Goal: Task Accomplishment & Management: Manage account settings

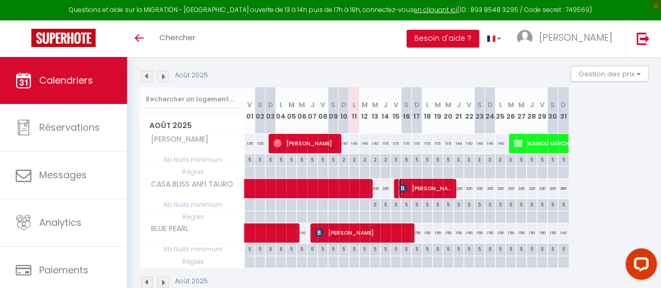
click at [414, 187] on span "[PERSON_NAME]" at bounding box center [426, 188] width 56 height 20
select select "OK"
select select "KO"
select select "0"
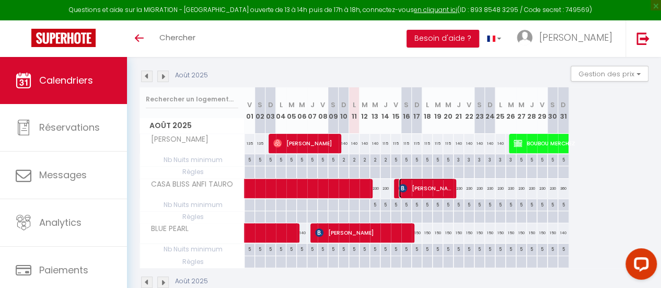
select select "1"
select select
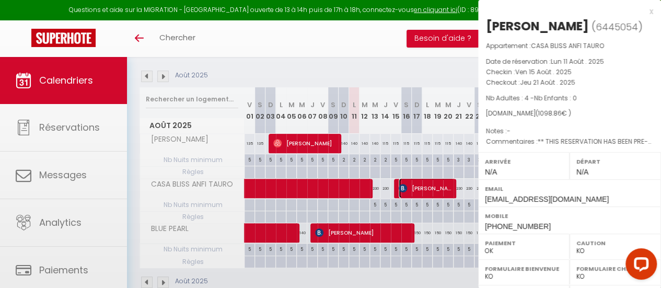
select select "32237"
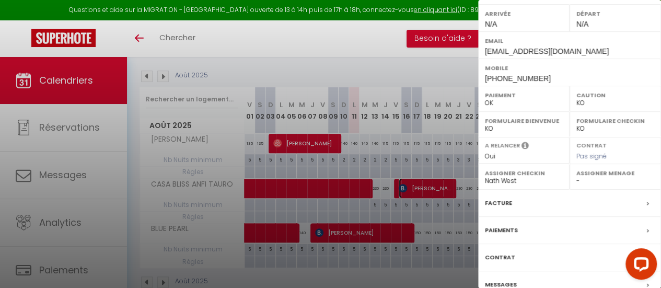
scroll to position [196, 0]
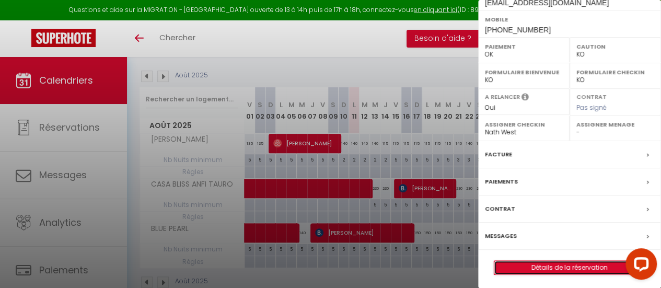
click at [555, 265] on link "Détails de la réservation" at bounding box center [569, 268] width 150 height 14
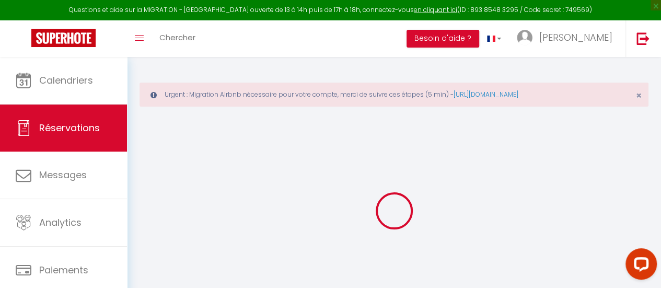
select select
select select "14"
checkbox input "false"
select select
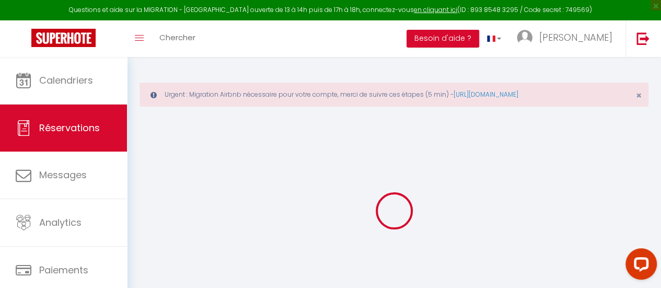
select select
checkbox input "false"
select select
checkbox input "false"
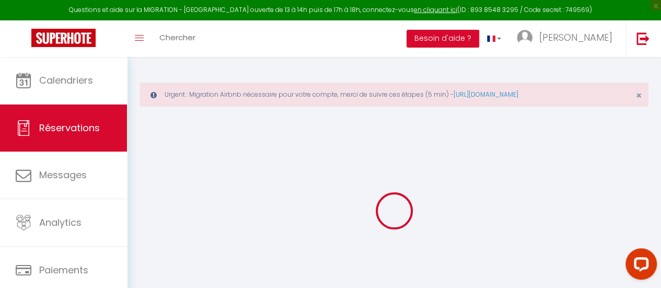
select select
checkbox input "false"
type textarea "** THIS RESERVATION HAS BEEN PRE-PAID ** Reservation has a cancellation grace p…"
type input "125"
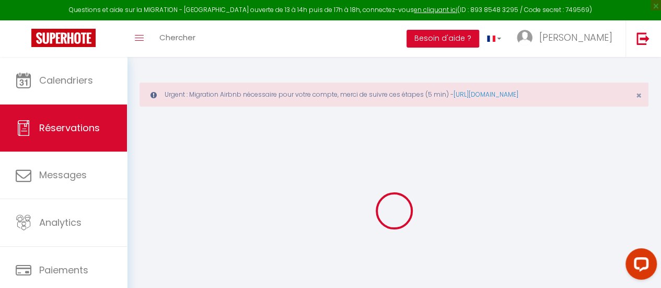
select select
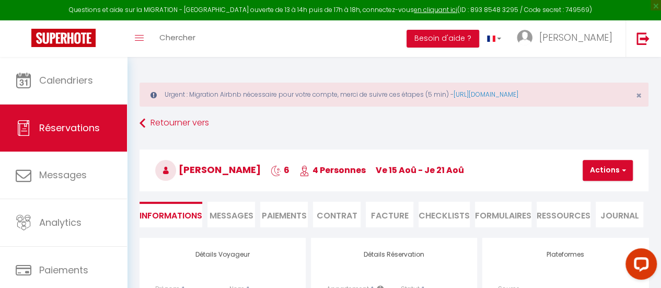
checkbox input "false"
select select
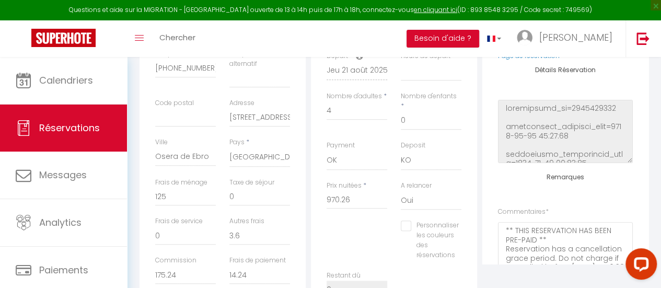
scroll to position [366, 0]
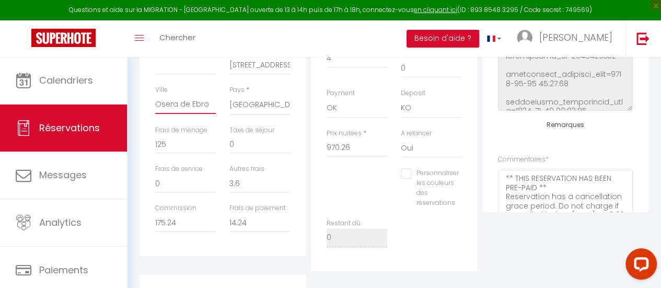
drag, startPoint x: 208, startPoint y: 104, endPoint x: 155, endPoint y: 107, distance: 53.4
click at [155, 107] on div "Ville [GEOGRAPHIC_DATA]" at bounding box center [185, 105] width 74 height 40
click at [523, 246] on div "Plateformes Source Direct [DOMAIN_NAME] [DOMAIN_NAME] Chalet montagne Expedia G…" at bounding box center [564, 71] width 171 height 398
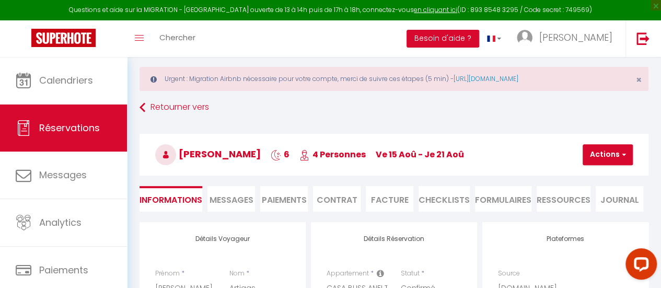
scroll to position [0, 0]
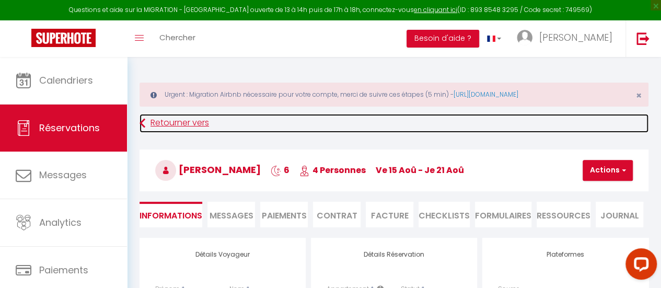
click at [525, 129] on link "Retourner vers" at bounding box center [393, 123] width 509 height 19
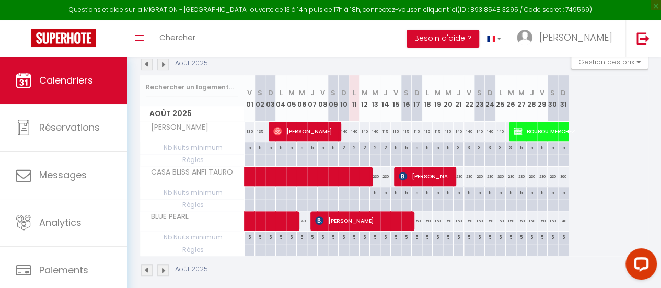
scroll to position [161, 0]
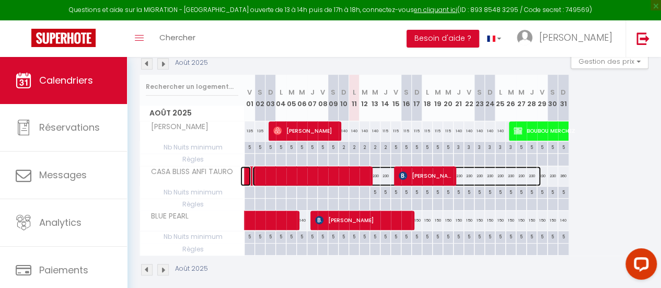
click at [457, 169] on span at bounding box center [396, 176] width 288 height 20
select select "OK"
select select "KO"
select select "0"
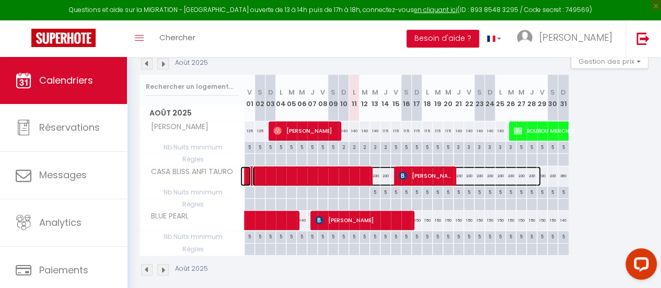
select select "1"
select select
select select "32237"
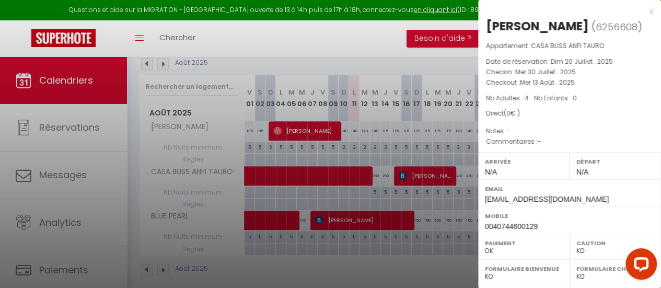
click at [397, 25] on div at bounding box center [330, 144] width 661 height 288
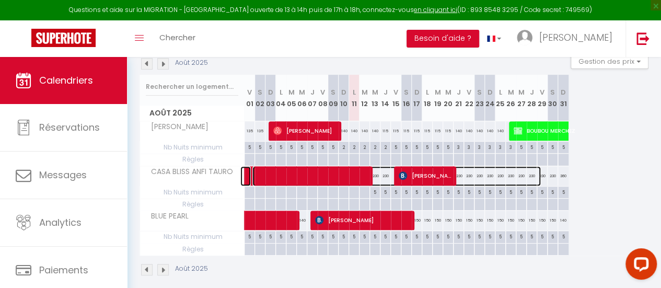
click at [470, 175] on span at bounding box center [396, 176] width 288 height 20
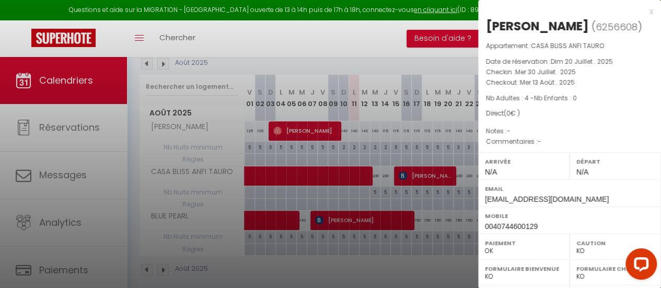
click at [471, 173] on div at bounding box center [330, 144] width 661 height 288
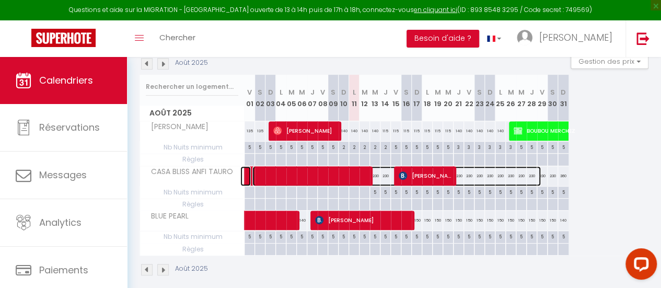
click at [479, 175] on span at bounding box center [396, 176] width 288 height 20
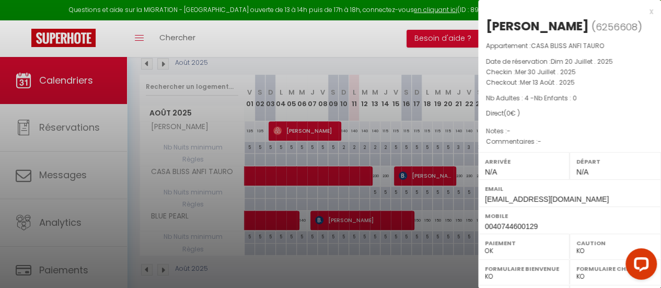
click at [407, 33] on div at bounding box center [330, 144] width 661 height 288
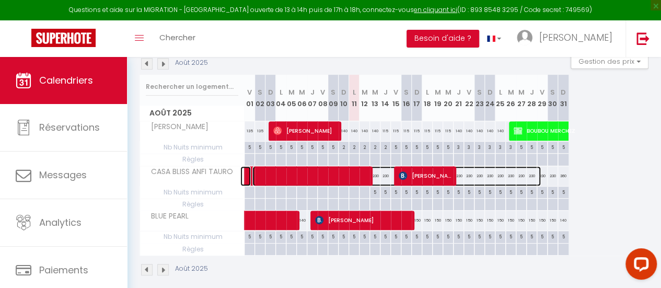
click at [480, 176] on span at bounding box center [396, 176] width 288 height 20
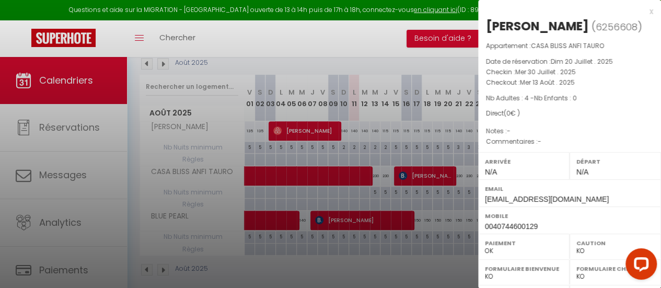
drag, startPoint x: 389, startPoint y: 25, endPoint x: 425, endPoint y: 40, distance: 39.1
click at [390, 25] on div at bounding box center [330, 144] width 661 height 288
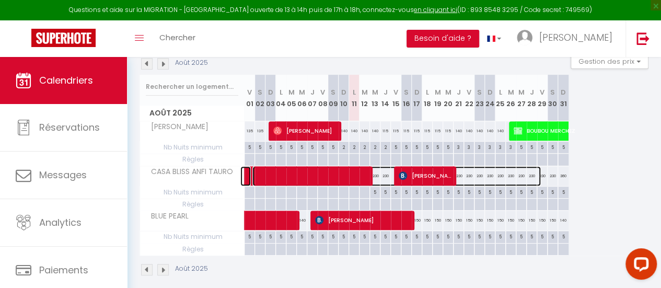
click at [470, 176] on span at bounding box center [396, 176] width 288 height 20
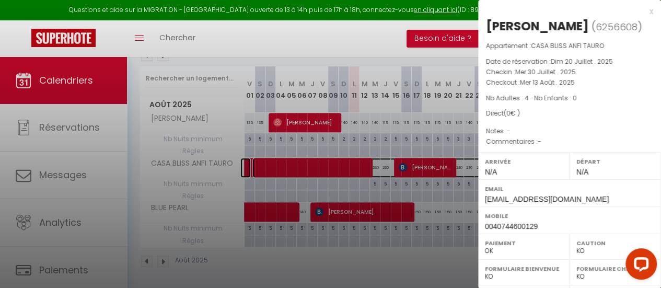
scroll to position [178, 0]
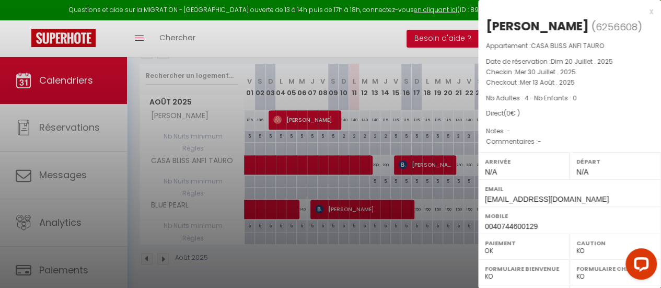
click at [391, 245] on div at bounding box center [330, 144] width 661 height 288
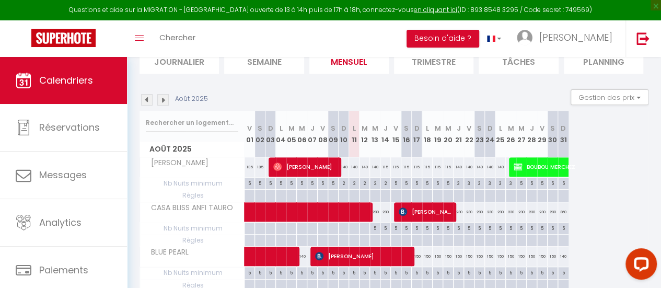
scroll to position [73, 0]
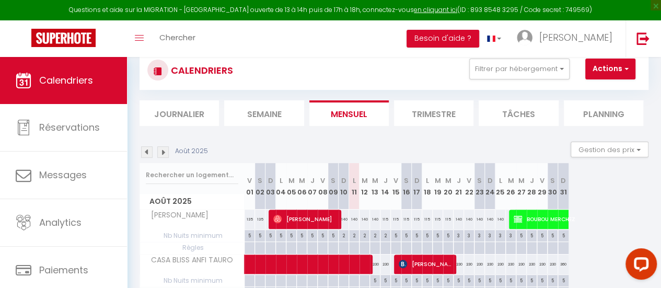
click at [383, 218] on div "115" at bounding box center [385, 218] width 10 height 19
type input "115"
type input "[DEMOGRAPHIC_DATA] 14 Août 2025"
type input "Ven 15 Août 2025"
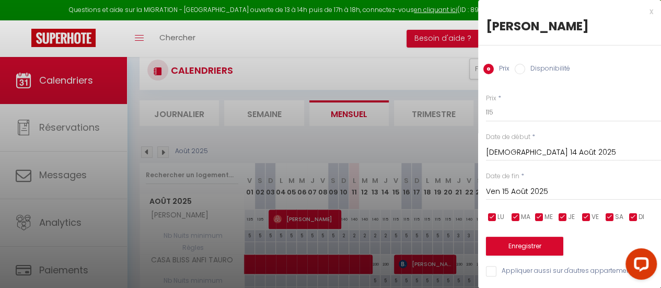
click at [383, 218] on div at bounding box center [330, 144] width 661 height 288
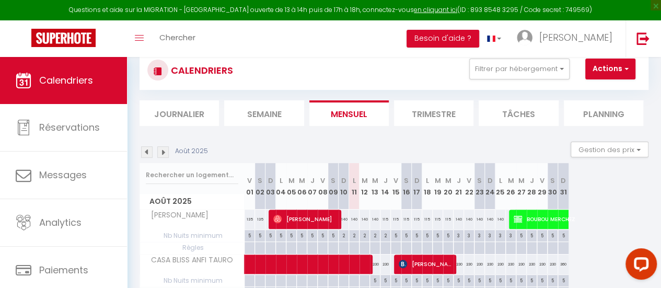
click at [370, 218] on div "140" at bounding box center [375, 218] width 10 height 19
type input "140"
type input "Mer 13 Août 2025"
type input "[DEMOGRAPHIC_DATA] 14 Août 2025"
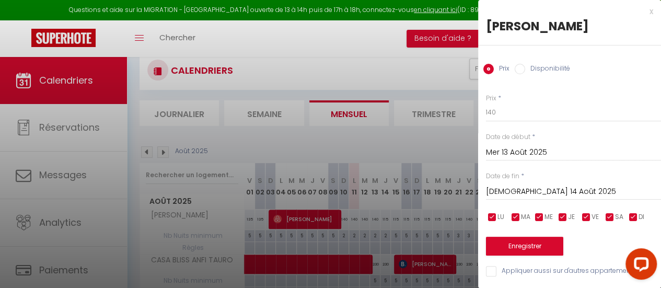
click at [373, 219] on div at bounding box center [330, 144] width 661 height 288
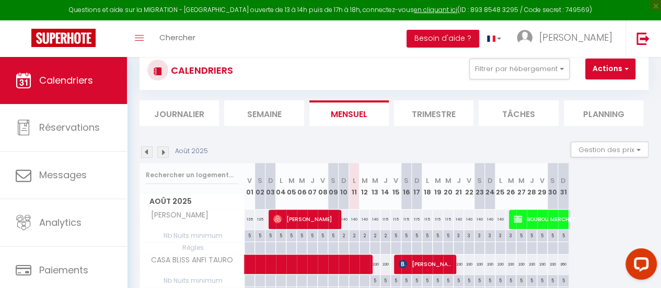
click at [370, 219] on div "140" at bounding box center [375, 218] width 10 height 19
type input "140"
type input "Mer 13 Août 2025"
type input "[DEMOGRAPHIC_DATA] 14 Août 2025"
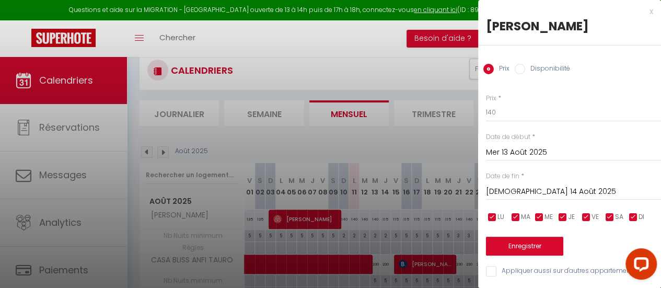
click at [384, 218] on div at bounding box center [330, 144] width 661 height 288
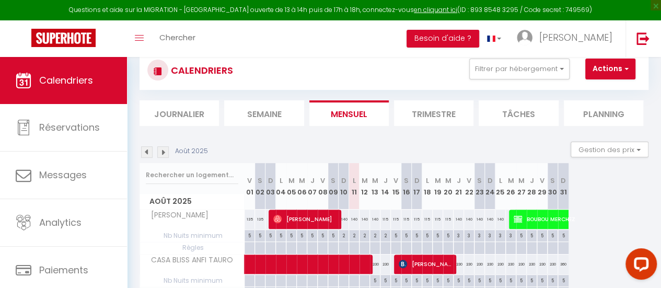
click at [373, 219] on div "140" at bounding box center [375, 218] width 10 height 19
type input "140"
type input "Mer 13 Août 2025"
type input "[DEMOGRAPHIC_DATA] 14 Août 2025"
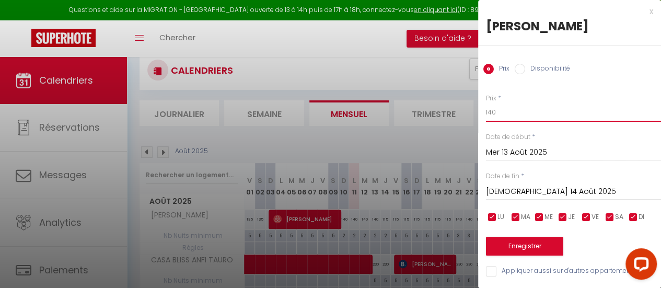
click at [500, 111] on input "140" at bounding box center [573, 112] width 175 height 19
click at [509, 150] on input "Mer 13 Août 2025" at bounding box center [573, 153] width 175 height 14
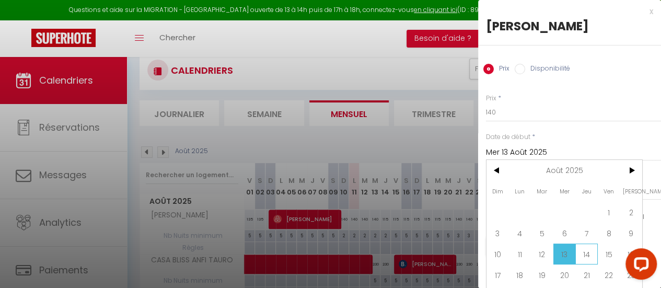
click at [589, 251] on span "14" at bounding box center [586, 253] width 22 height 21
type input "[DEMOGRAPHIC_DATA] 14 Août 2025"
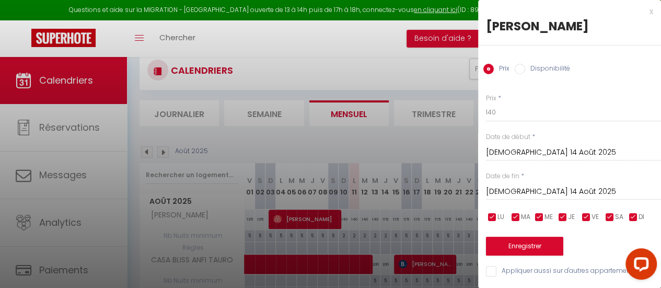
click at [534, 190] on input "[DEMOGRAPHIC_DATA] 14 Août 2025" at bounding box center [573, 192] width 175 height 14
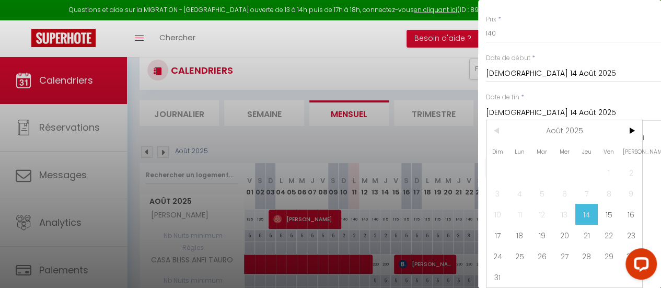
scroll to position [86, 0]
click at [628, 228] on span "23" at bounding box center [630, 235] width 22 height 21
type input "Sam 23 Août 2025"
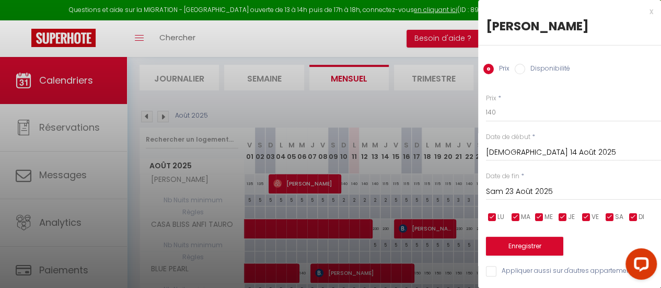
scroll to position [125, 0]
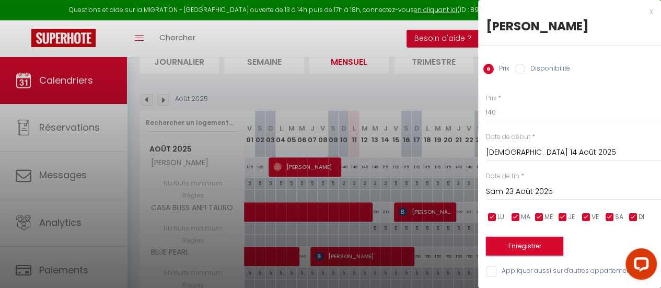
click at [512, 237] on button "Enregistrer" at bounding box center [524, 246] width 77 height 19
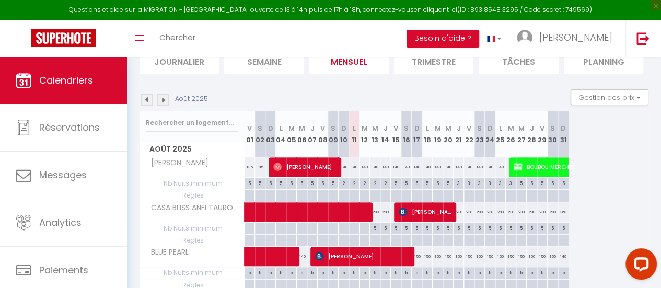
scroll to position [178, 0]
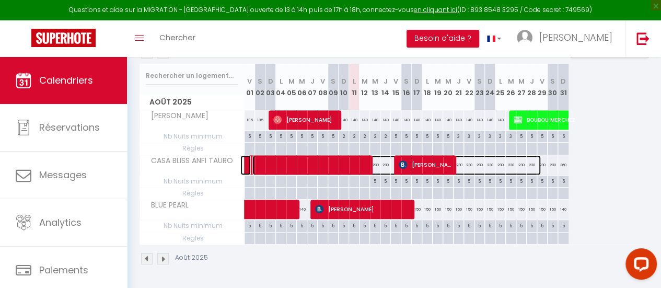
click at [470, 155] on span at bounding box center [396, 165] width 288 height 20
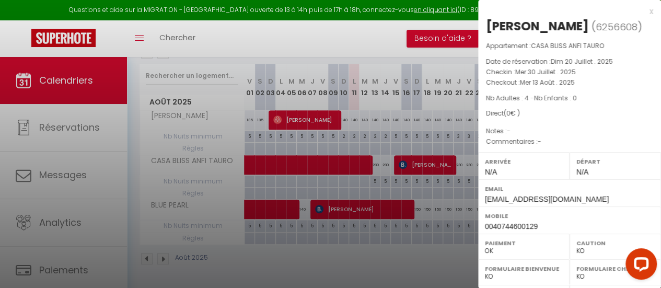
drag, startPoint x: 469, startPoint y: 157, endPoint x: 472, endPoint y: 162, distance: 5.4
click at [470, 157] on div at bounding box center [330, 144] width 661 height 288
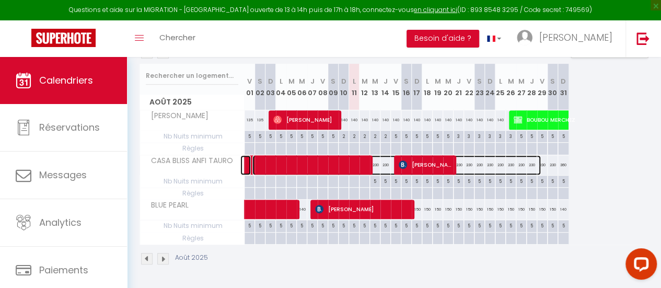
click at [488, 157] on span at bounding box center [396, 165] width 288 height 20
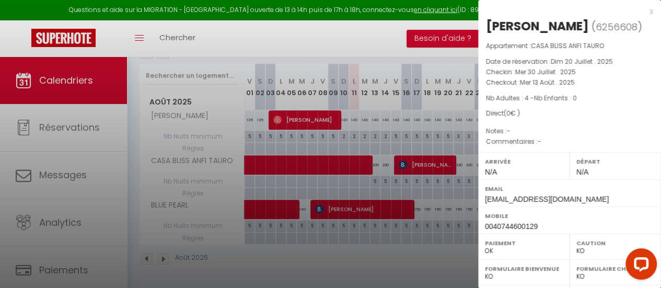
click at [390, 38] on div at bounding box center [330, 144] width 661 height 288
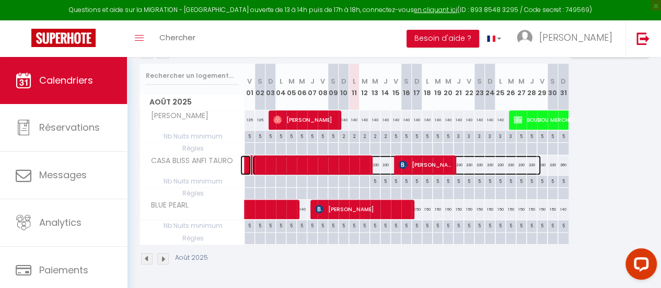
click at [486, 156] on span at bounding box center [396, 165] width 288 height 20
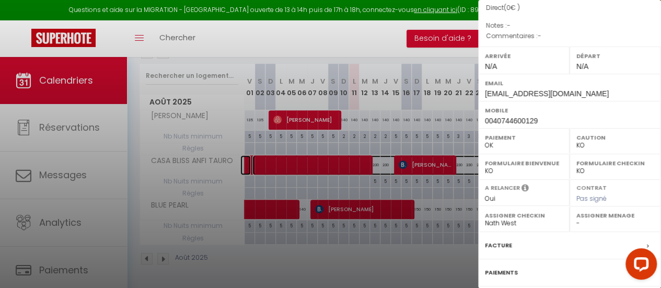
scroll to position [196, 0]
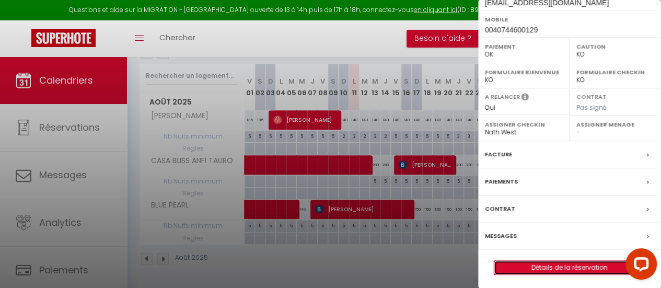
click at [573, 266] on link "Détails de la réservation" at bounding box center [569, 268] width 150 height 14
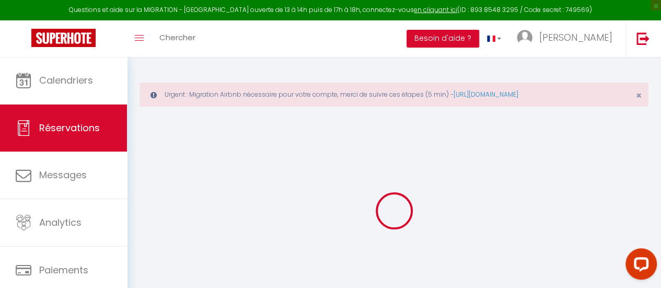
type input "[PERSON_NAME]"
type input "BOCA"
type input "[EMAIL_ADDRESS][DOMAIN_NAME]"
type input "0040744600129"
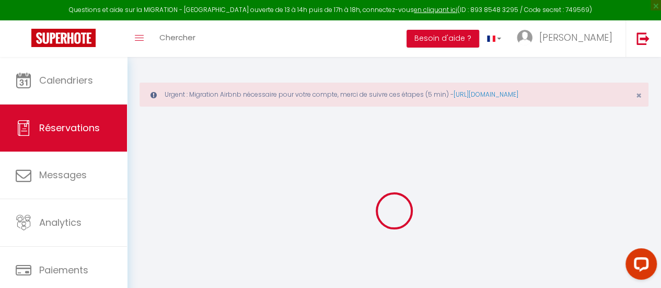
type input "0040745539620"
select select "RO"
select select "72486"
select select "1"
type input "Mer 30 Juillet 2025"
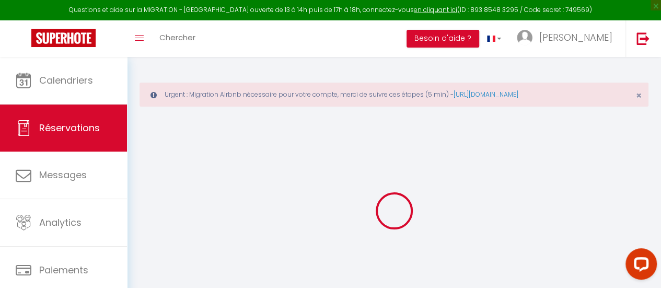
select select
type input "Mer 13 Août 2025"
select select
type input "4"
select select "12"
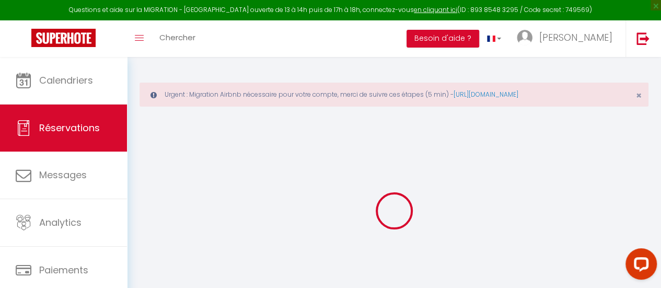
select select
checkbox input "true"
type input "0"
type input "125"
type input "0"
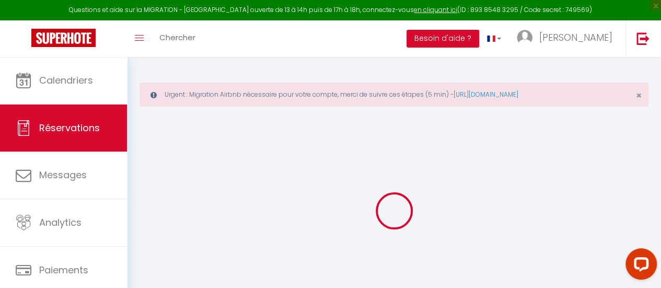
type input "0"
select select
select select "14"
checkbox input "true"
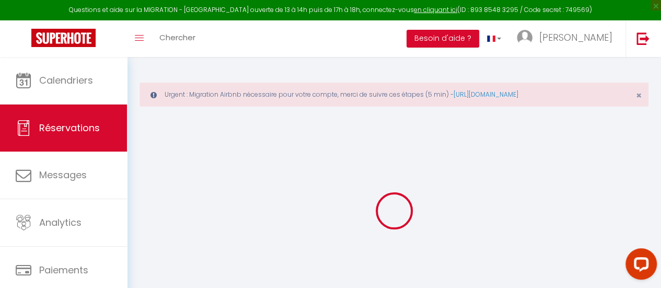
select select
checkbox input "true"
select select
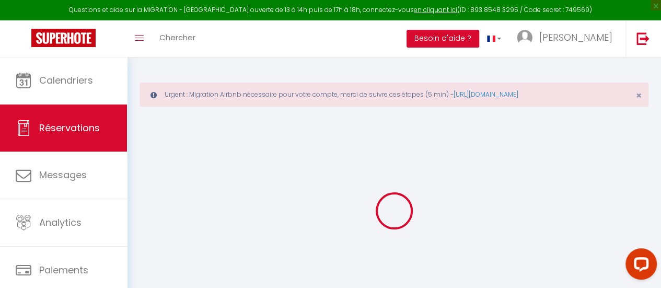
checkbox input "true"
select select
checkbox input "true"
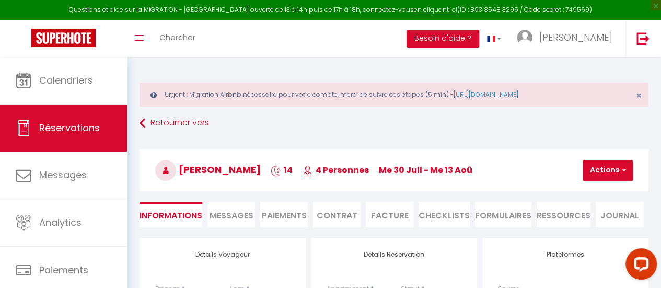
select select
checkbox input "true"
select select
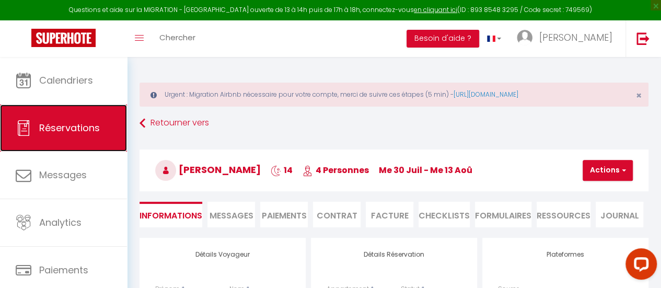
click at [79, 127] on span "Réservations" at bounding box center [69, 127] width 61 height 13
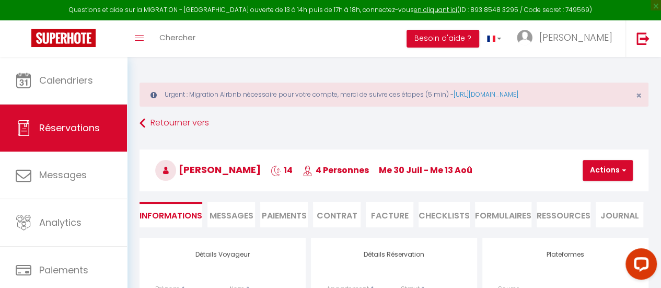
select select "not_cancelled"
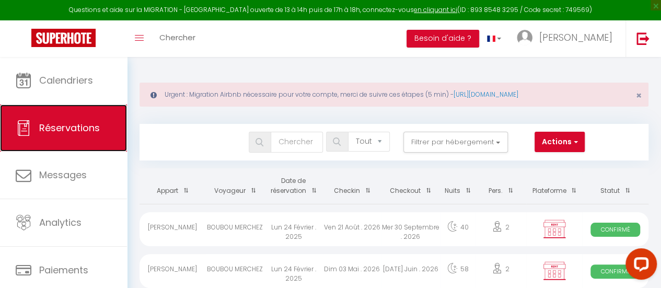
click at [69, 127] on span "Réservations" at bounding box center [69, 127] width 61 height 13
